Goal: Task Accomplishment & Management: Manage account settings

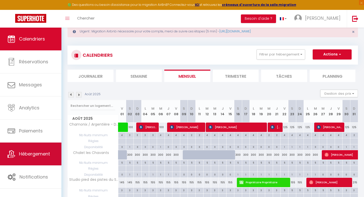
scroll to position [14, 0]
click at [27, 149] on link "Hébergement" at bounding box center [30, 153] width 61 height 23
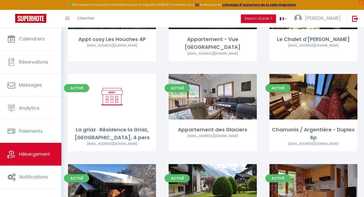
scroll to position [102, 0]
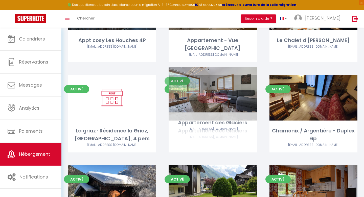
click at [217, 93] on link "Editer" at bounding box center [213, 98] width 30 height 10
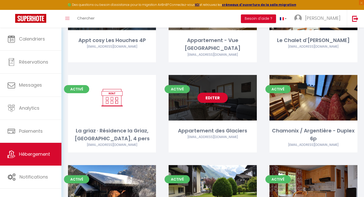
click at [218, 98] on div "Editer" at bounding box center [213, 98] width 88 height 46
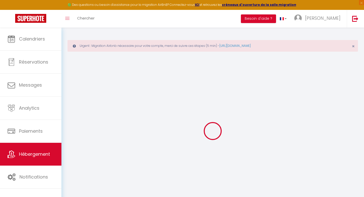
select select
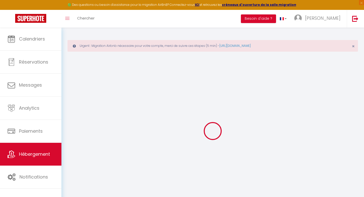
select select
select select "+ 20 %"
select select
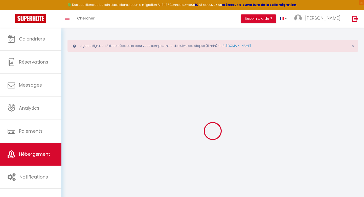
select select
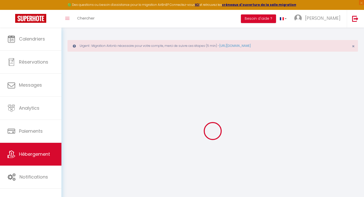
select select
checkbox input "false"
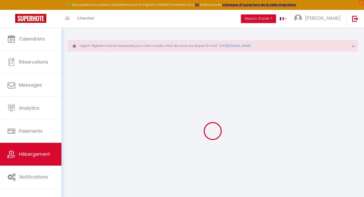
checkbox input "false"
select select
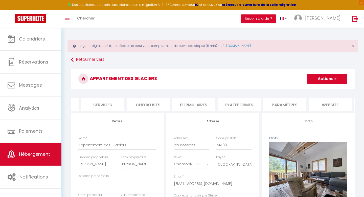
scroll to position [0, 171]
click at [196, 105] on li "Plateformes" at bounding box center [194, 104] width 43 height 12
select select
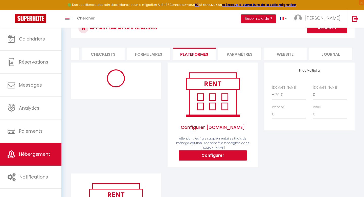
scroll to position [51, 0]
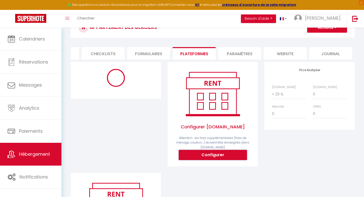
click at [209, 156] on button "Configurer" at bounding box center [213, 155] width 68 height 10
select select
type input "[PERSON_NAME][EMAIL_ADDRESS][DOMAIN_NAME]"
type input "[EMAIL_ADDRESS][DOMAIN_NAME]"
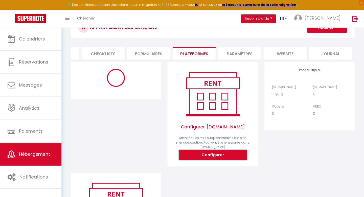
select select
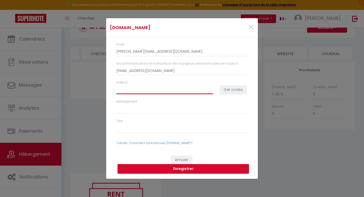
click at [139, 89] on input "Hotel id" at bounding box center [164, 89] width 97 height 9
paste input "14916447"
type input "14916447"
select select
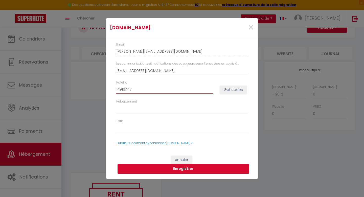
type input "14916447"
click at [240, 88] on button "Get codes" at bounding box center [233, 90] width 27 height 9
select select
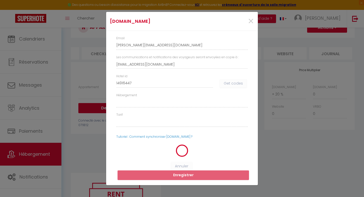
select select
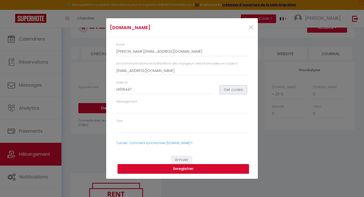
click at [232, 91] on button "Get codes" at bounding box center [233, 90] width 27 height 9
select select
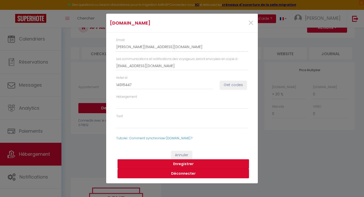
click at [188, 164] on button "Enregistrer" at bounding box center [184, 164] width 132 height 10
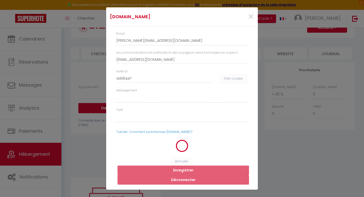
select select
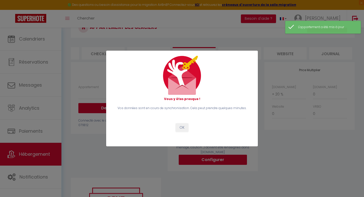
click at [182, 132] on div "Vous y êtes presque ! Vos données sont en cours de synchronisation. Cela peut p…" at bounding box center [182, 98] width 138 height 85
click at [184, 128] on button "OK" at bounding box center [182, 127] width 13 height 9
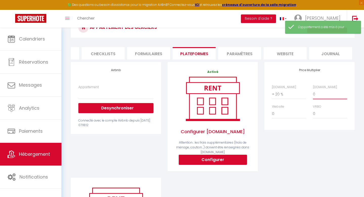
click at [316, 95] on select "0 + 1 % + 2 % + 3 % + 4 % + 5 % + 6 % + 7 % + 8 % + 9 %" at bounding box center [330, 94] width 34 height 10
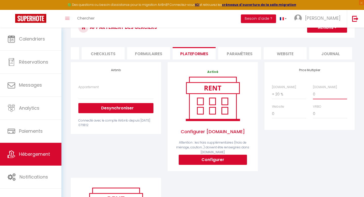
select select "+ 20 %"
click at [313, 89] on select "0 + 1 % + 2 % + 3 % + 4 % + 5 % + 6 % + 7 % + 8 % + 9 %" at bounding box center [330, 94] width 34 height 10
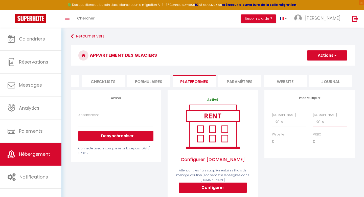
scroll to position [22, 0]
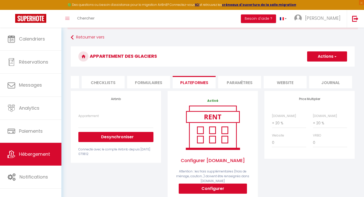
click at [334, 60] on button "Actions" at bounding box center [327, 56] width 40 height 10
click at [322, 68] on link "Enregistrer" at bounding box center [327, 67] width 40 height 7
select select
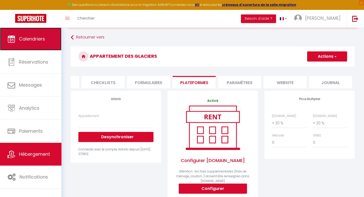
click at [40, 43] on link "Calendriers" at bounding box center [30, 39] width 61 height 23
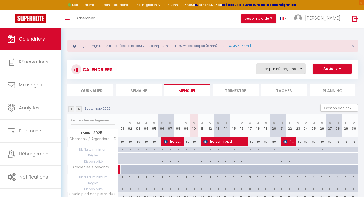
click at [293, 71] on button "Filtrer par hébergement" at bounding box center [281, 69] width 49 height 10
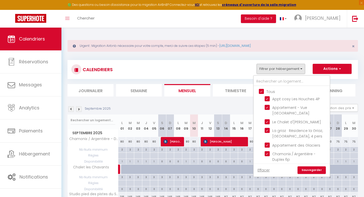
click at [261, 91] on input "Tous" at bounding box center [297, 91] width 76 height 5
checkbox input "false"
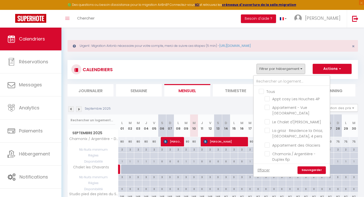
checkbox input "false"
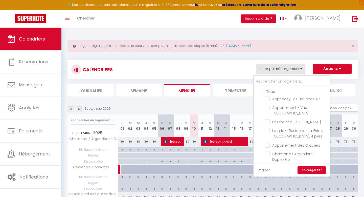
checkbox input "false"
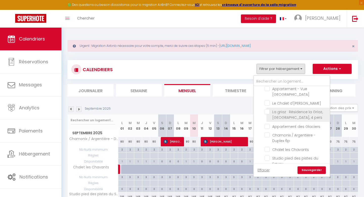
scroll to position [20, 0]
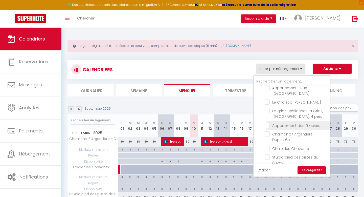
click at [269, 125] on input "Appartement des Glaciers" at bounding box center [296, 124] width 63 height 5
checkbox input "true"
click at [316, 169] on link "Sauvegarder" at bounding box center [312, 170] width 28 height 8
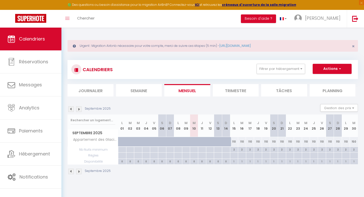
click at [79, 172] on img at bounding box center [79, 172] width 6 height 6
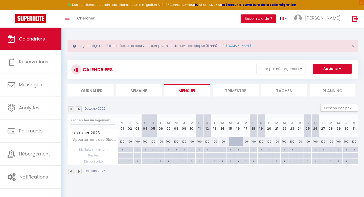
click at [79, 172] on img at bounding box center [79, 172] width 6 height 6
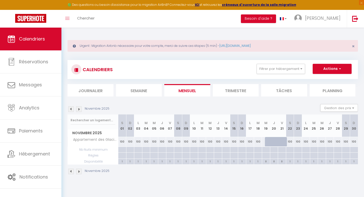
click at [79, 172] on img at bounding box center [79, 172] width 6 height 6
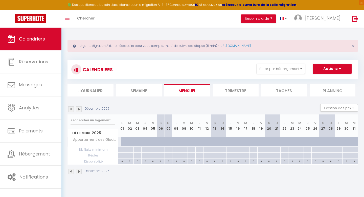
click at [71, 170] on img at bounding box center [71, 172] width 6 height 6
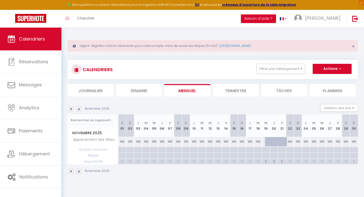
click at [73, 170] on img at bounding box center [71, 172] width 6 height 6
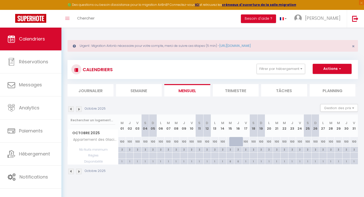
click at [79, 173] on img at bounding box center [79, 172] width 6 height 6
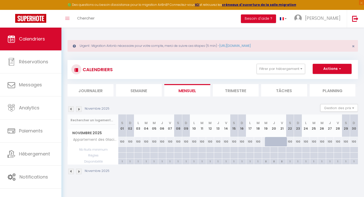
click at [120, 150] on div at bounding box center [122, 150] width 8 height 6
type input "[DATE]"
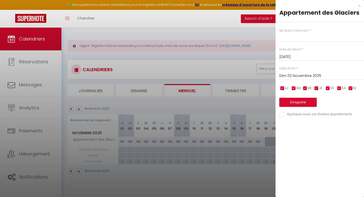
click at [305, 75] on input "Dim 02 Novembre 2025" at bounding box center [322, 76] width 85 height 7
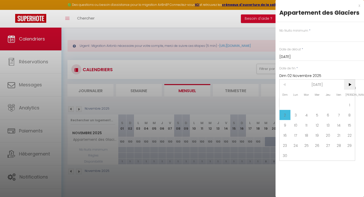
click at [351, 83] on span ">" at bounding box center [349, 84] width 11 height 10
click at [299, 102] on span "1" at bounding box center [296, 105] width 11 height 10
type input "Lun 01 Décembre 2025"
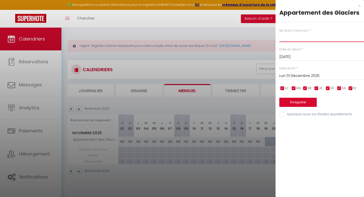
click at [300, 40] on input "text" at bounding box center [322, 37] width 85 height 9
type input "2"
click at [301, 103] on button "Enregistrer" at bounding box center [298, 102] width 37 height 9
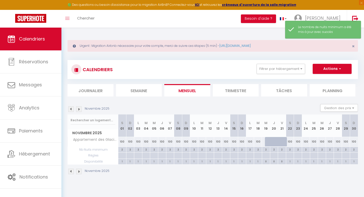
click at [79, 109] on img at bounding box center [79, 109] width 6 height 6
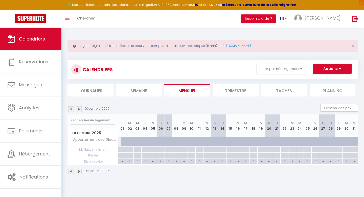
click at [73, 109] on img at bounding box center [71, 109] width 6 height 6
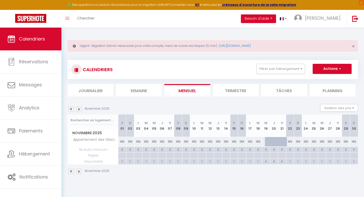
click at [73, 109] on img at bounding box center [71, 109] width 6 height 6
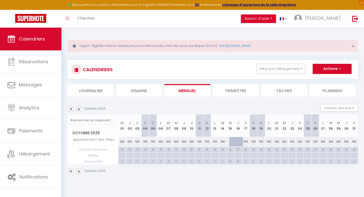
click at [73, 109] on img at bounding box center [71, 109] width 6 height 6
